Goal: Information Seeking & Learning: Learn about a topic

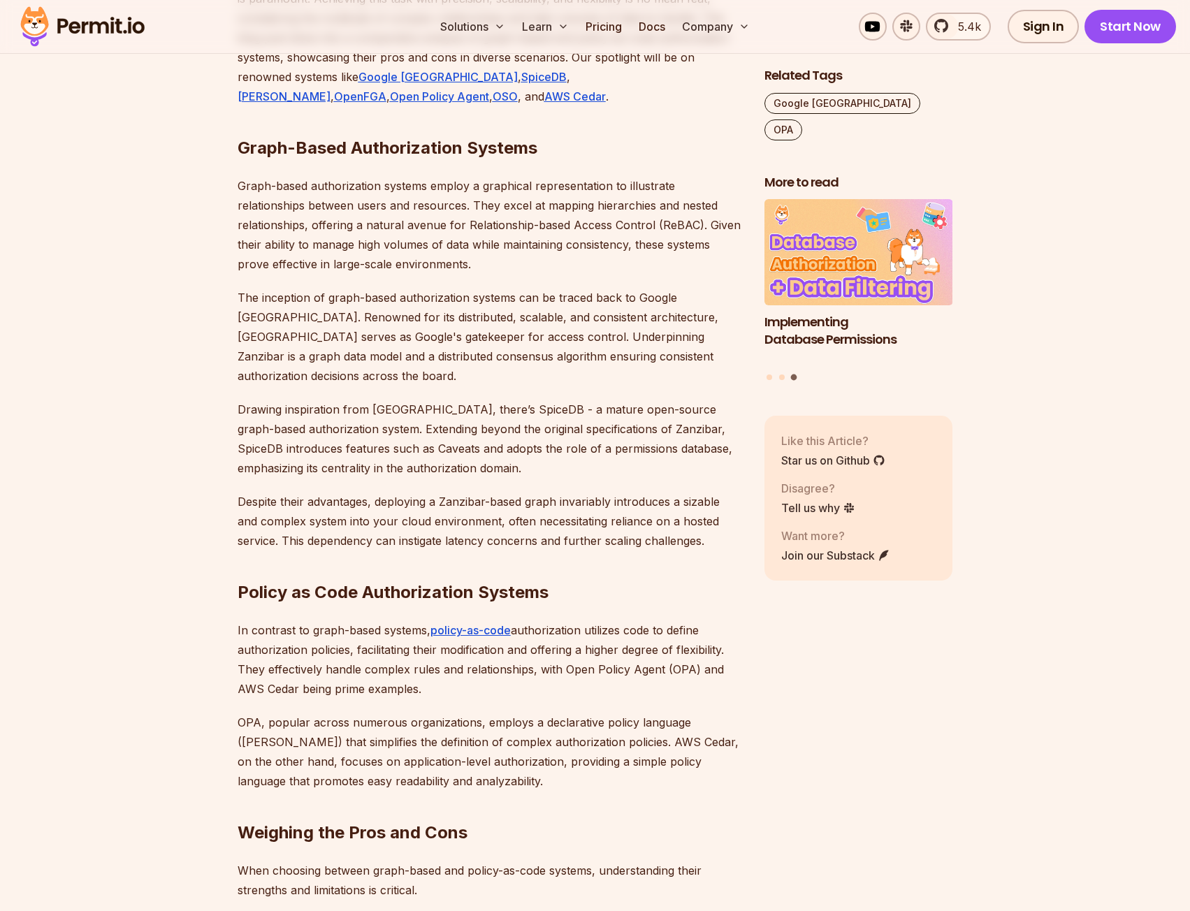
scroll to position [1118, 0]
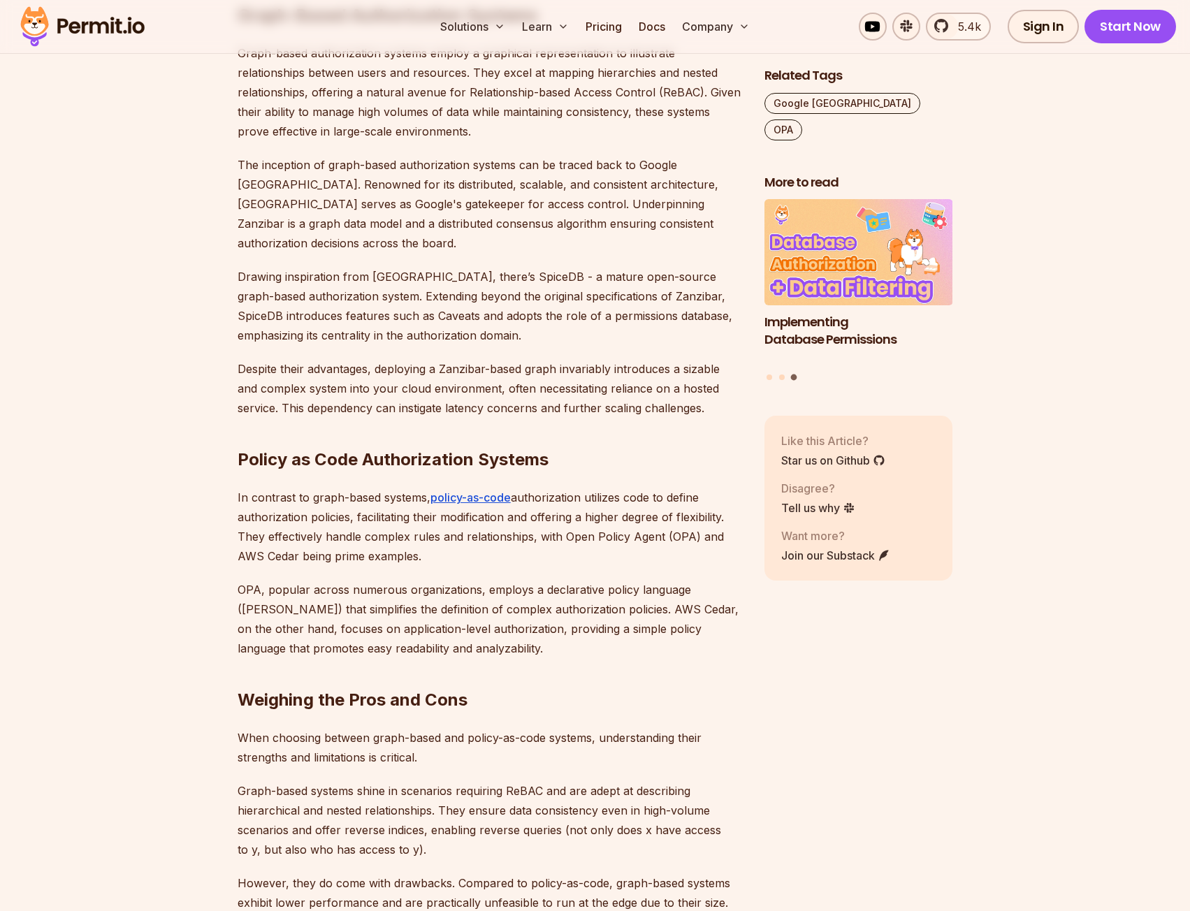
click at [321, 429] on h2 "Policy as Code Authorization Systems" at bounding box center [490, 432] width 504 height 78
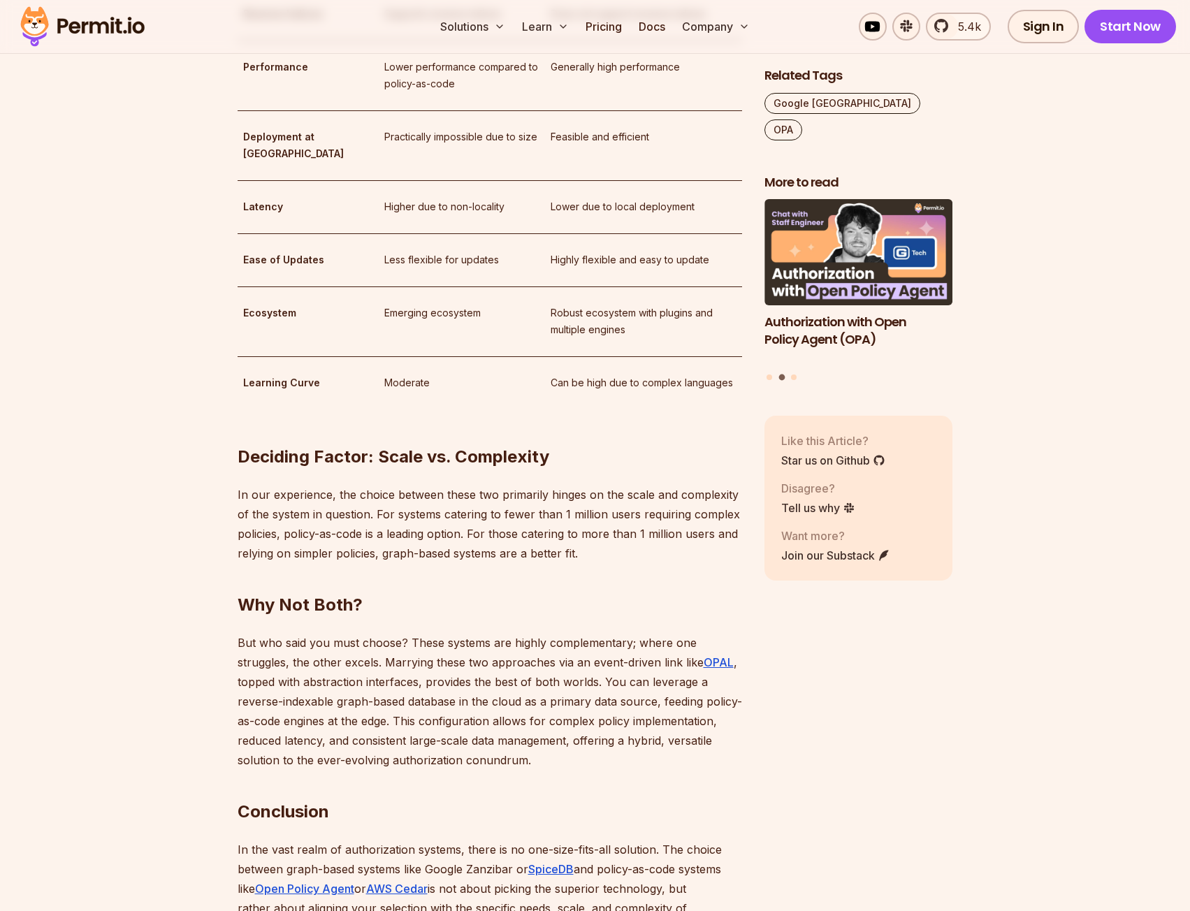
scroll to position [2655, 0]
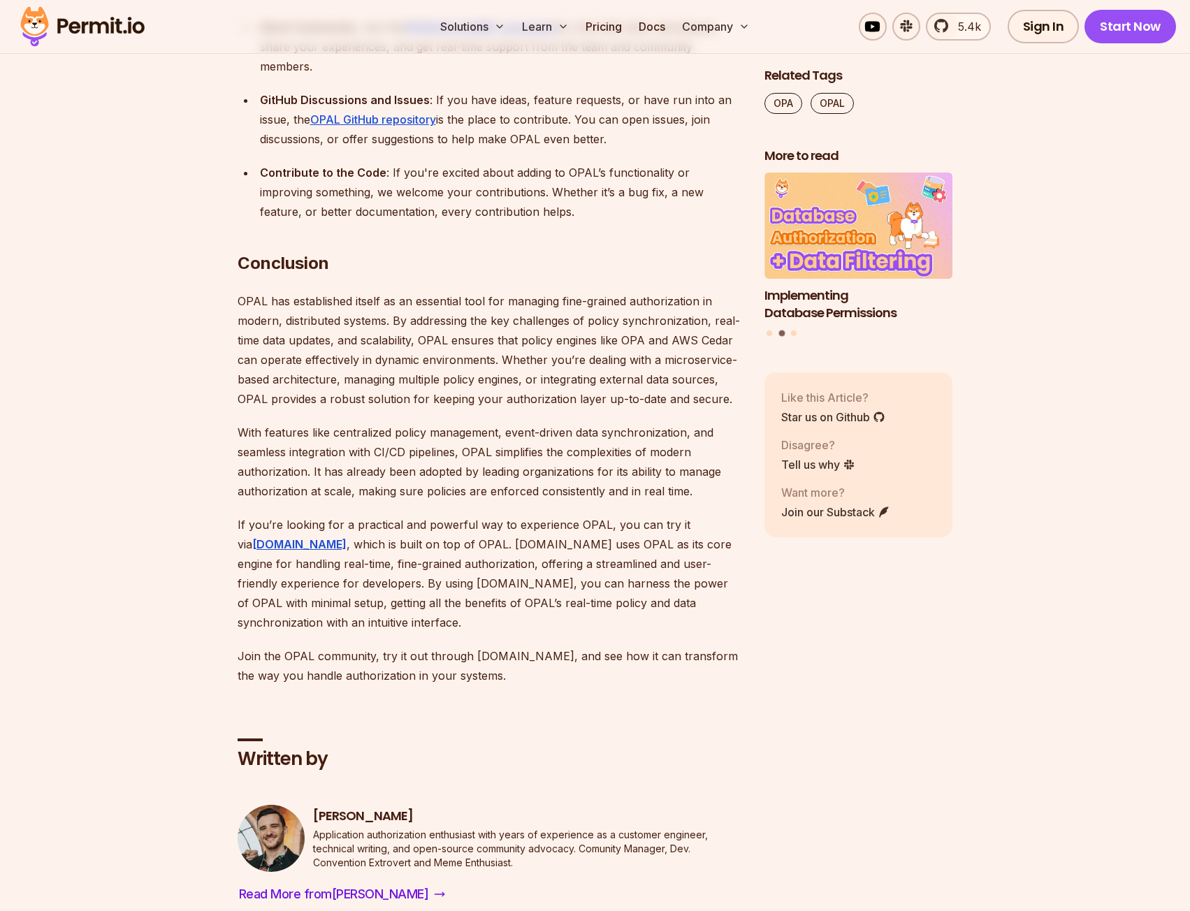
scroll to position [8592, 0]
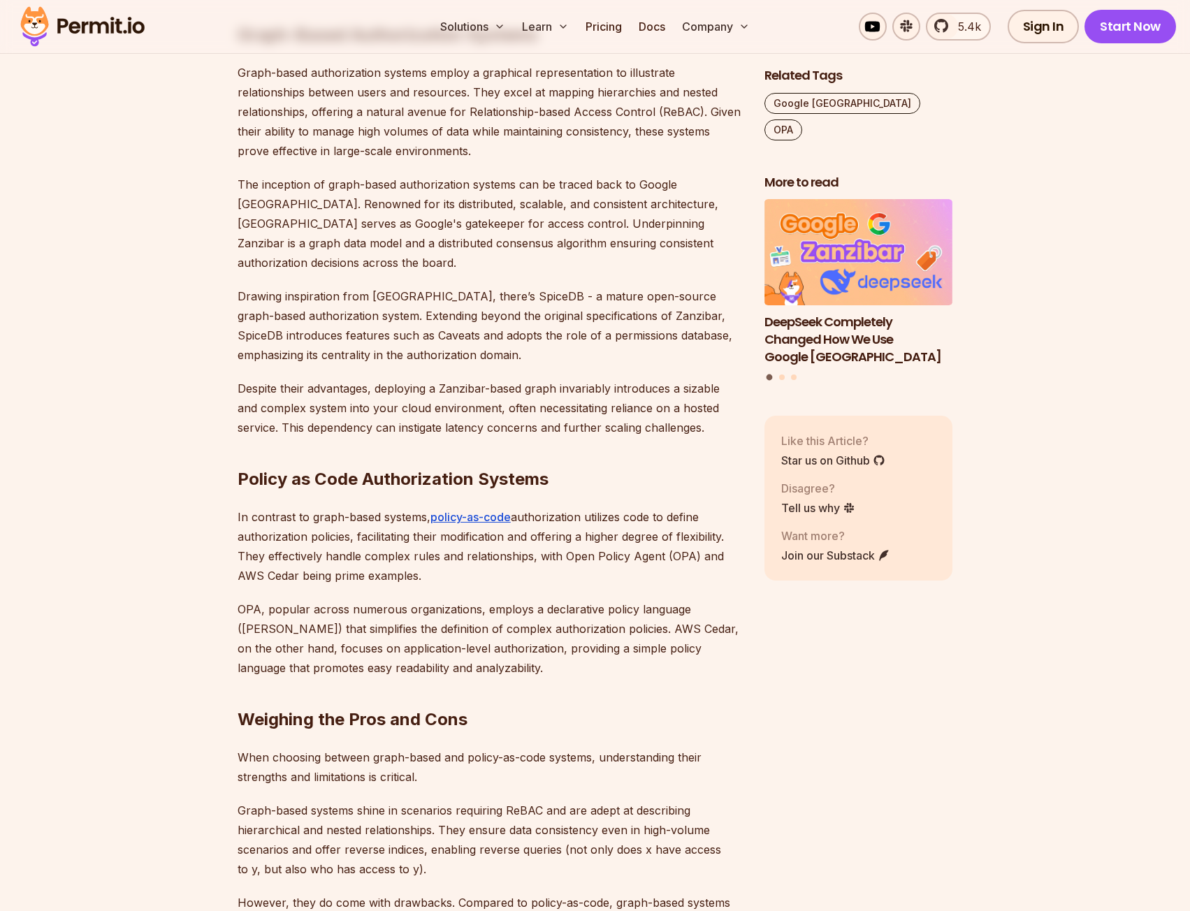
scroll to position [1118, 0]
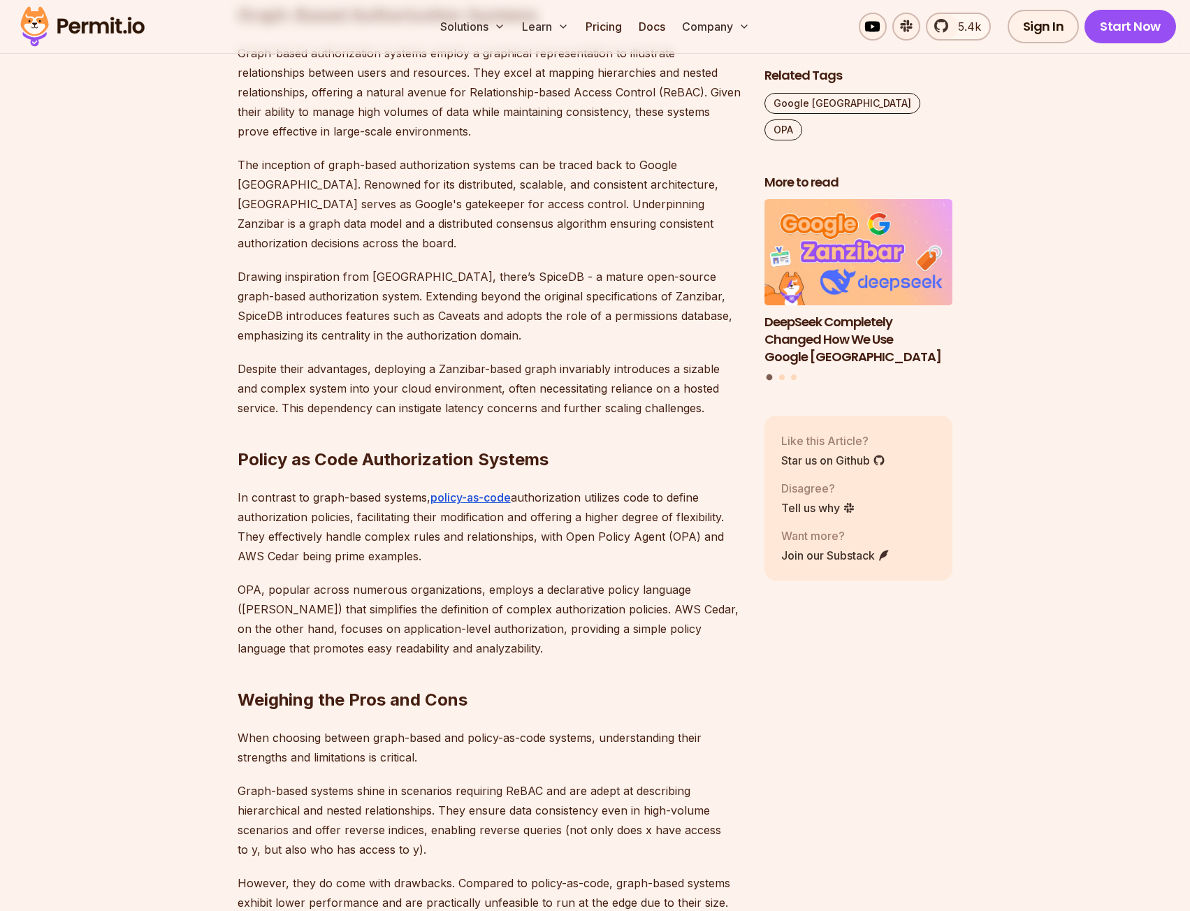
click at [613, 291] on p "Drawing inspiration from [GEOGRAPHIC_DATA], there’s SpiceDB - a mature open-sou…" at bounding box center [490, 306] width 504 height 78
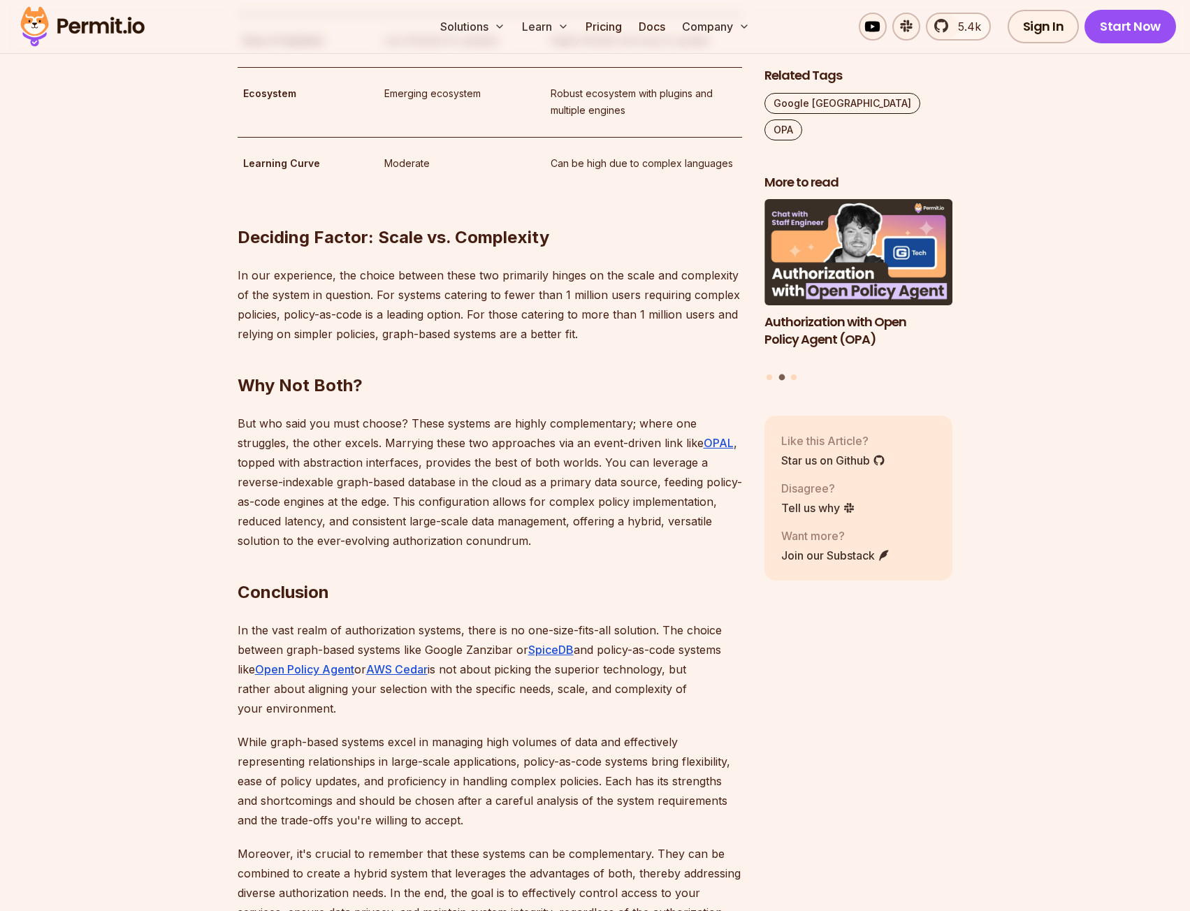
scroll to position [2323, 0]
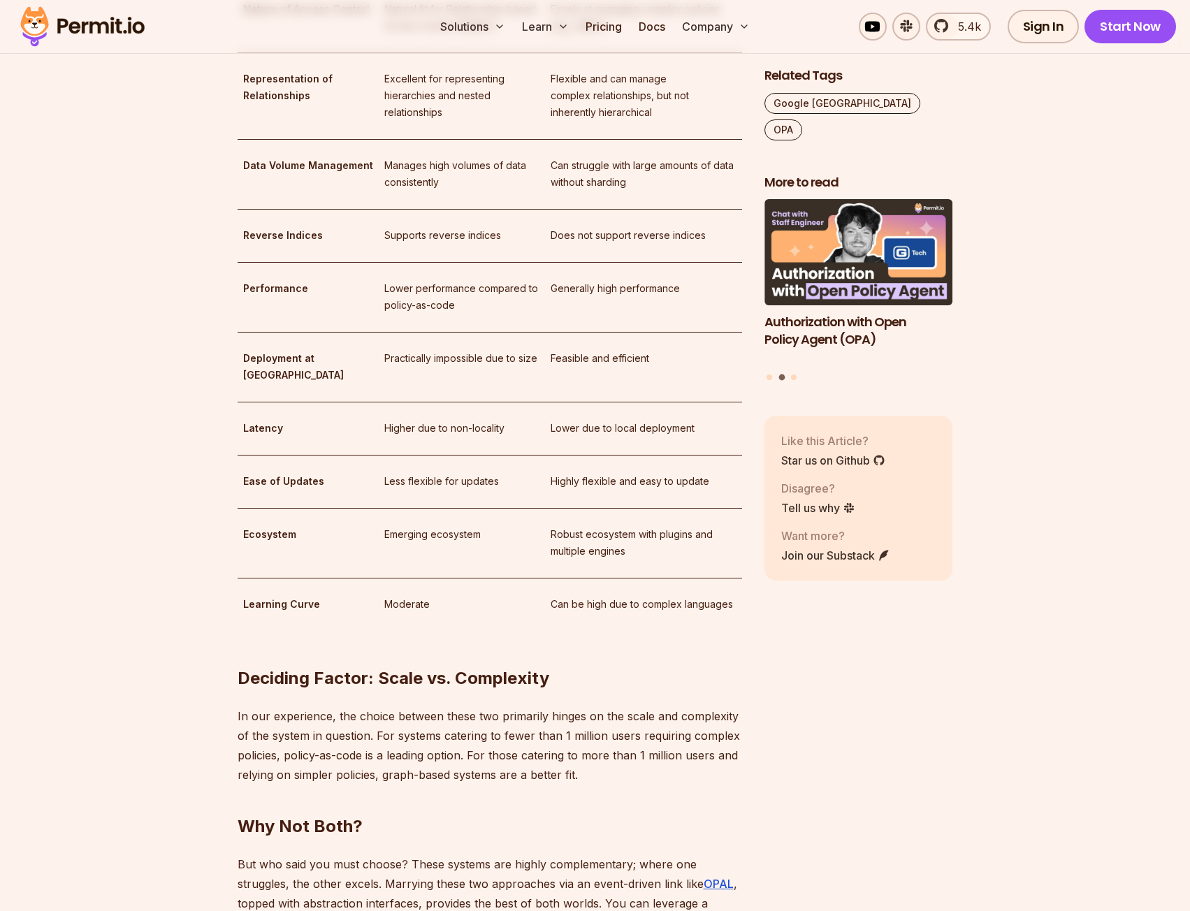
click at [628, 332] on td "Feasible and efficient" at bounding box center [643, 367] width 197 height 70
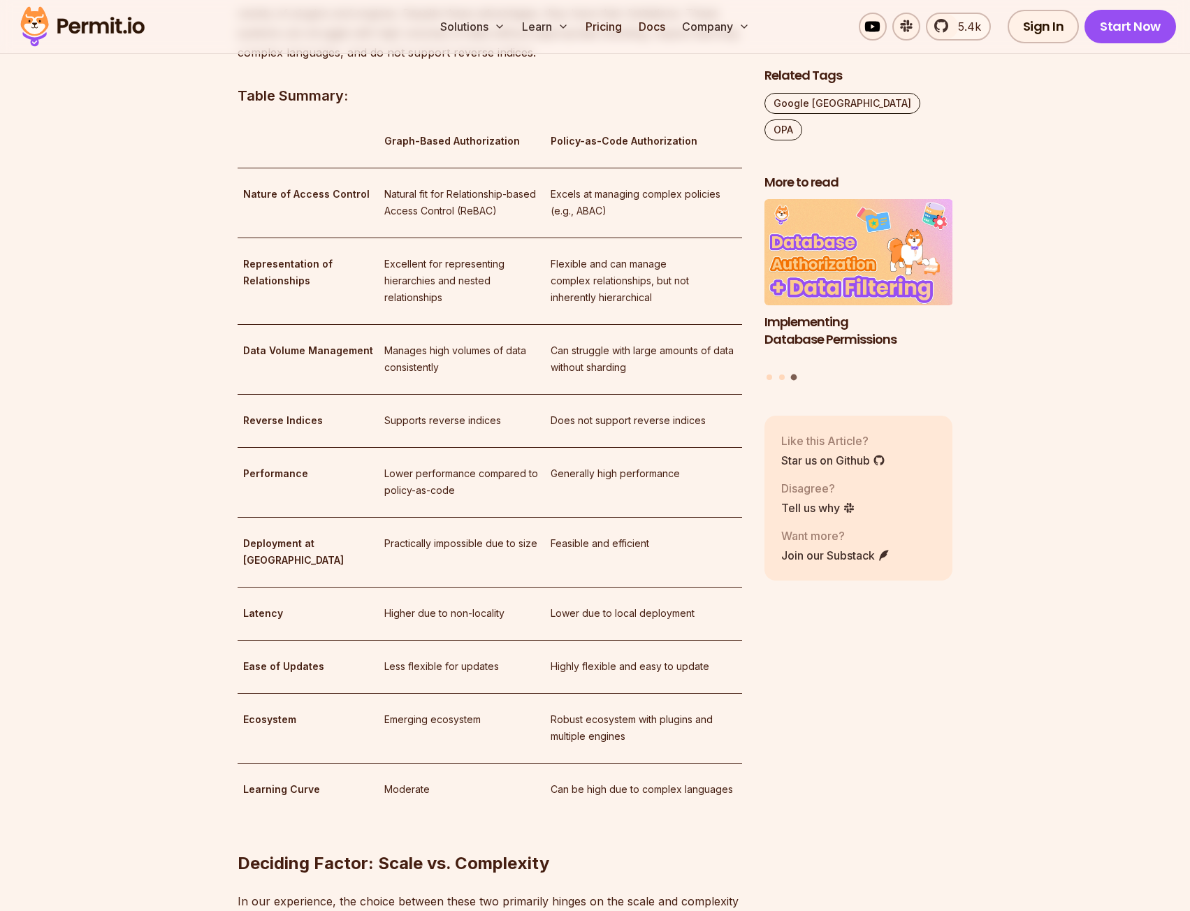
scroll to position [2114, 0]
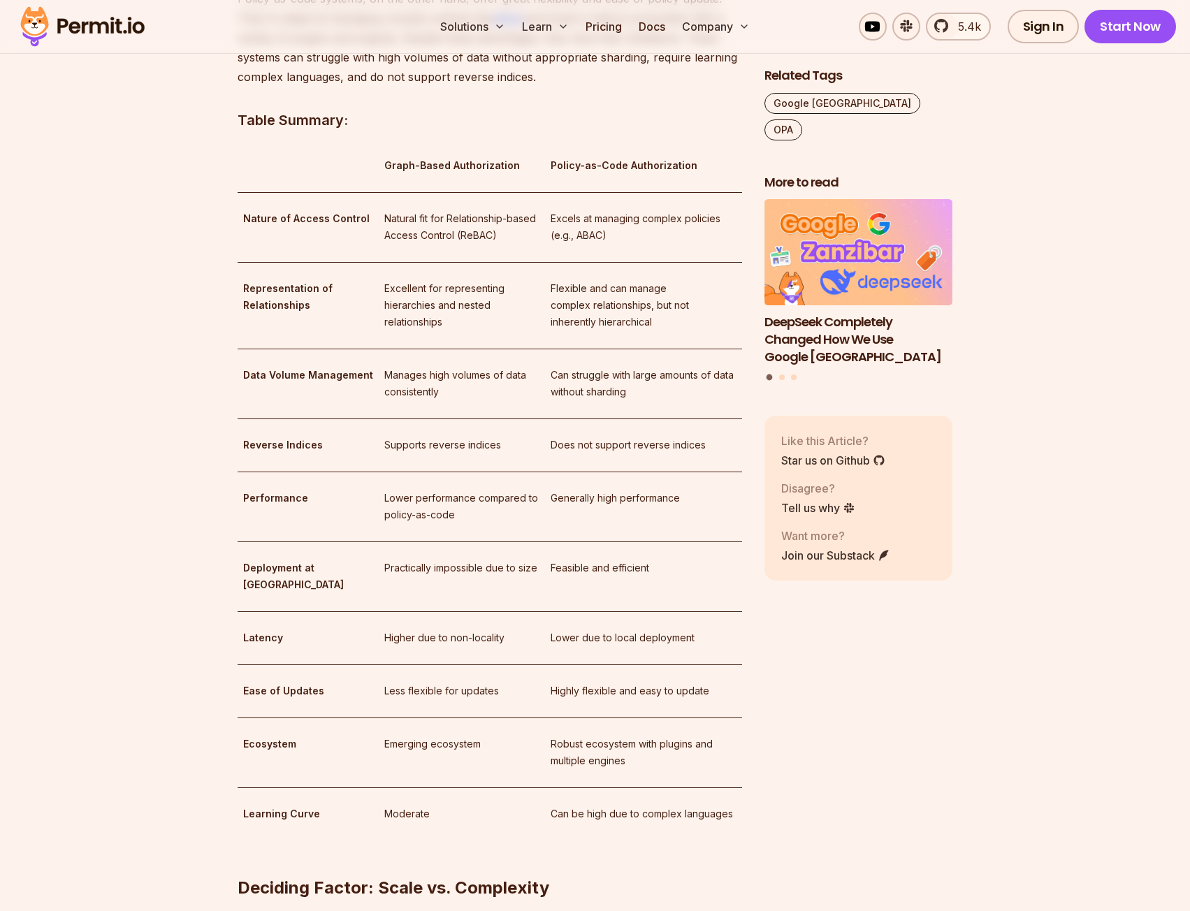
click at [628, 308] on p "Flexible and can manage complex relationships, but not inherently hierarchical" at bounding box center [643, 305] width 186 height 50
